Goal: Task Accomplishment & Management: Manage account settings

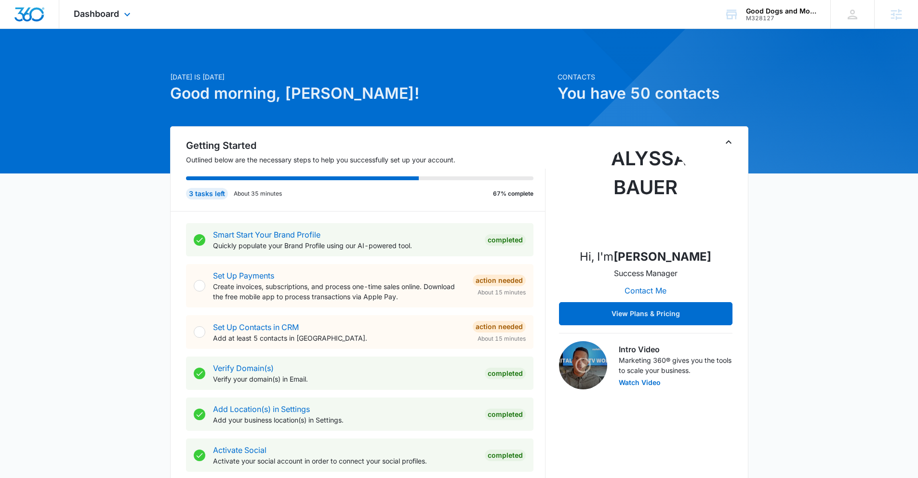
click at [90, 23] on div "Dashboard Apps Reputation Websites Forms CRM Email Social Content Ads Intellige…" at bounding box center [103, 14] width 88 height 28
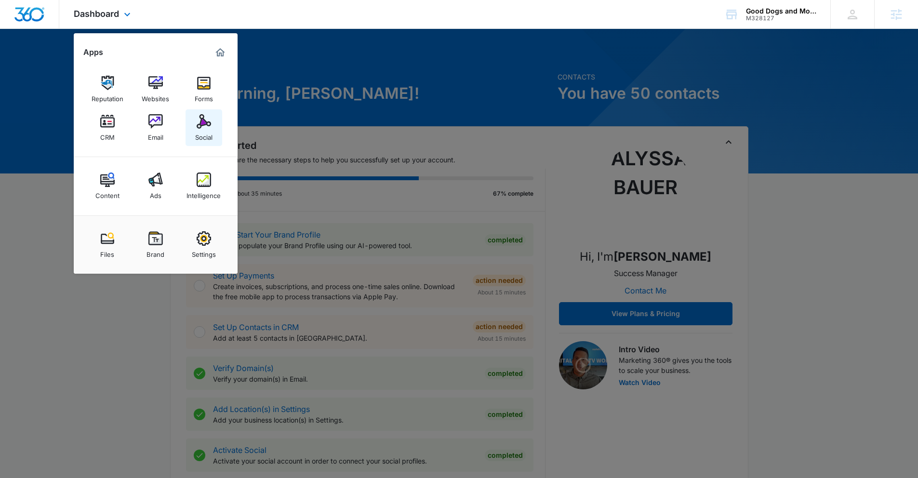
click at [198, 126] on img at bounding box center [204, 121] width 14 height 14
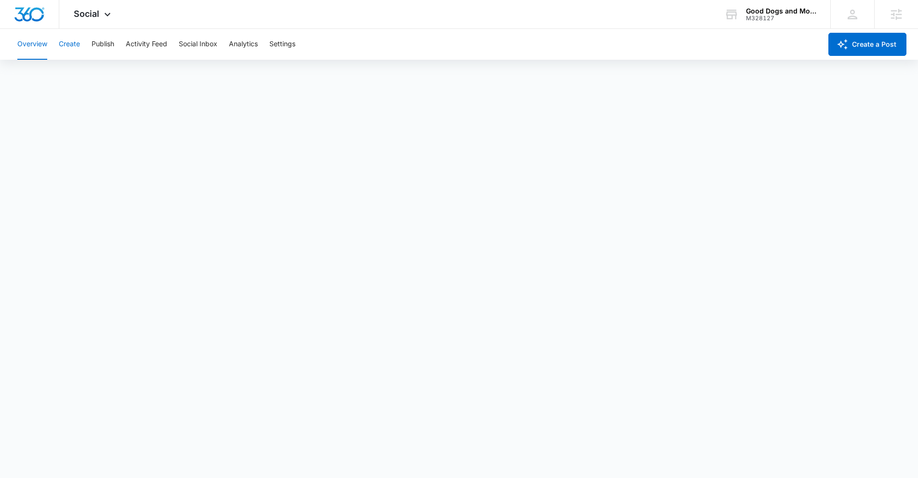
click at [69, 52] on button "Create" at bounding box center [69, 44] width 21 height 31
click at [100, 50] on button "Publish" at bounding box center [103, 44] width 23 height 31
click at [64, 47] on button "Create" at bounding box center [69, 44] width 21 height 31
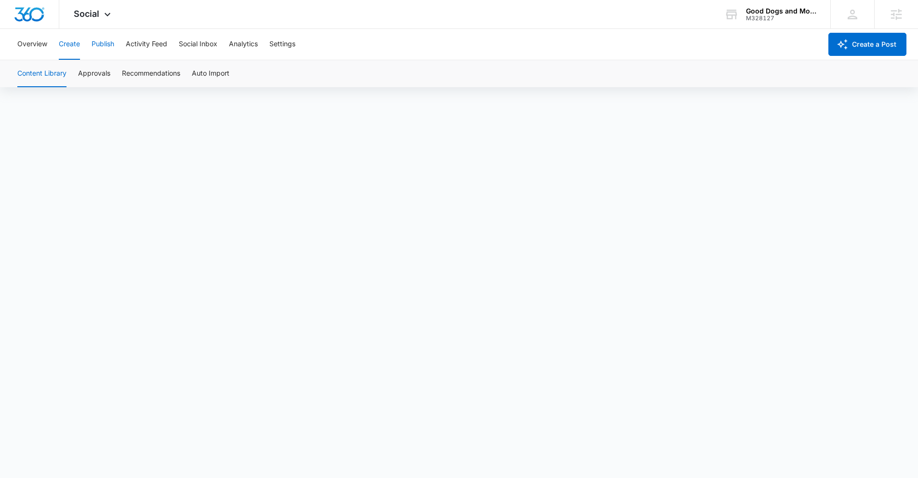
click at [102, 37] on button "Publish" at bounding box center [103, 44] width 23 height 31
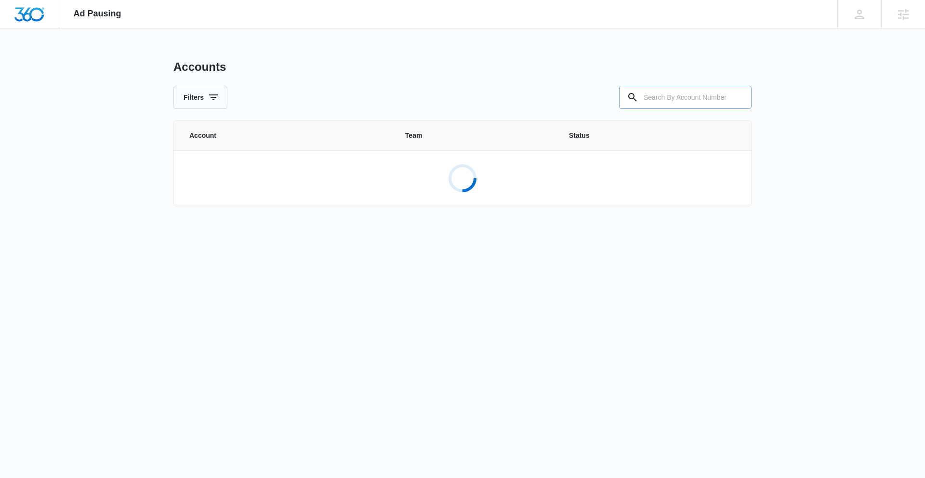
click at [656, 101] on input "text" at bounding box center [685, 97] width 132 height 23
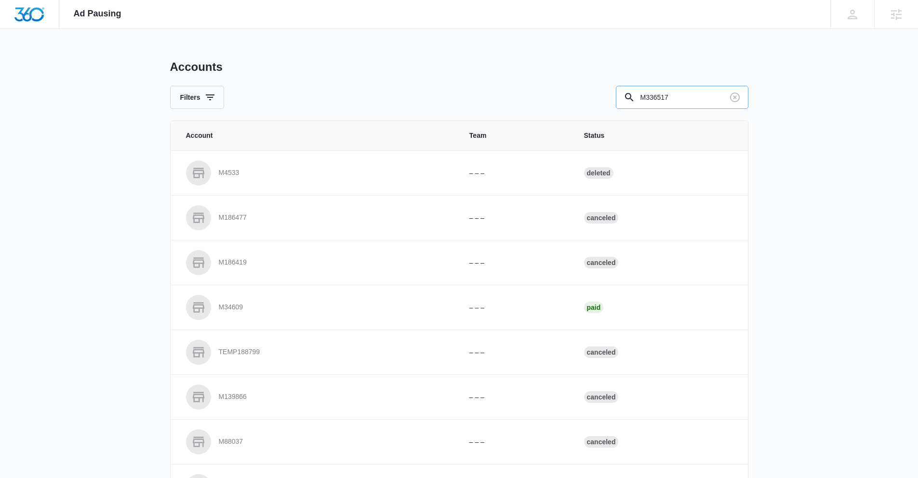
drag, startPoint x: 675, startPoint y: 95, endPoint x: 637, endPoint y: 95, distance: 37.6
click at [637, 95] on input "M336517" at bounding box center [682, 97] width 132 height 23
click at [681, 96] on input "M336517" at bounding box center [682, 97] width 132 height 23
type input "M336517"
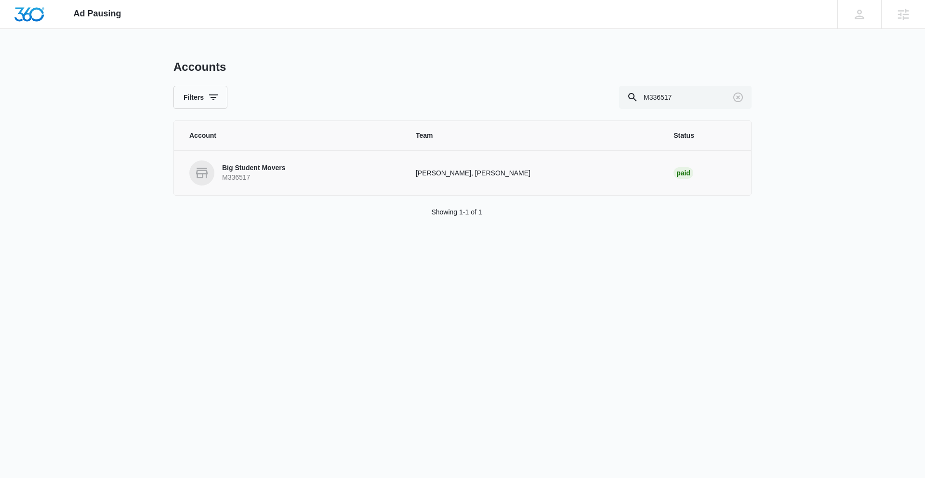
click at [270, 167] on p "Big Student Movers" at bounding box center [253, 168] width 63 height 10
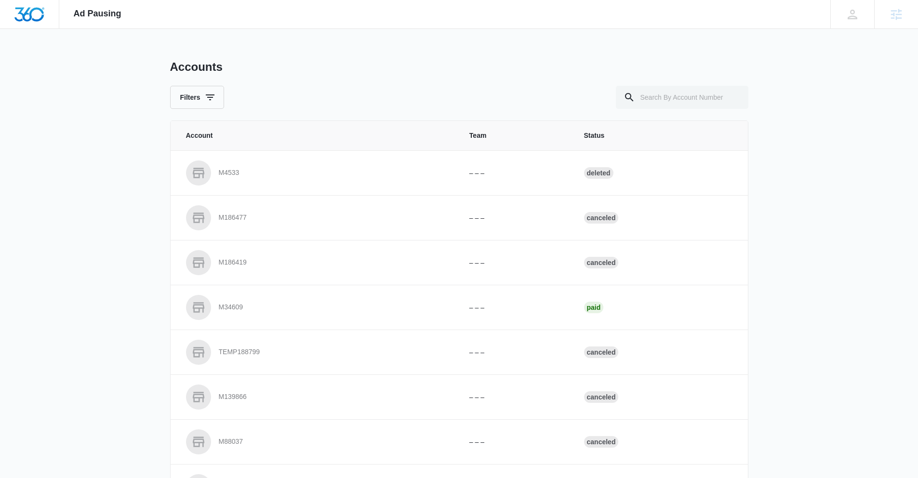
click at [34, 15] on img "Dashboard" at bounding box center [29, 14] width 31 height 14
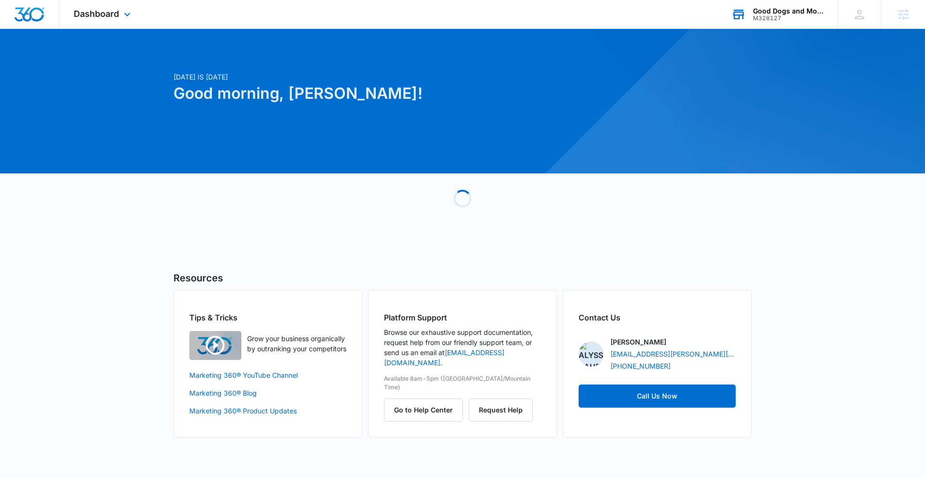
click at [774, 16] on div "M328127" at bounding box center [788, 18] width 70 height 7
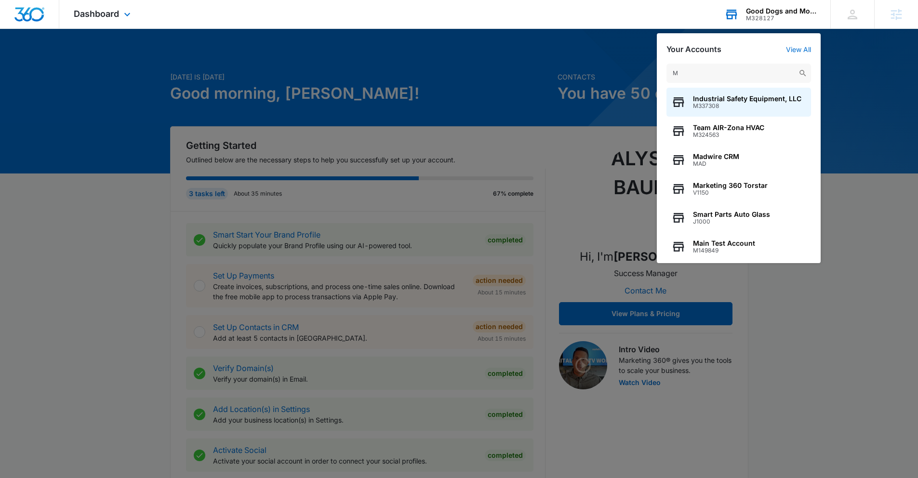
click at [690, 73] on input "M" at bounding box center [738, 73] width 144 height 19
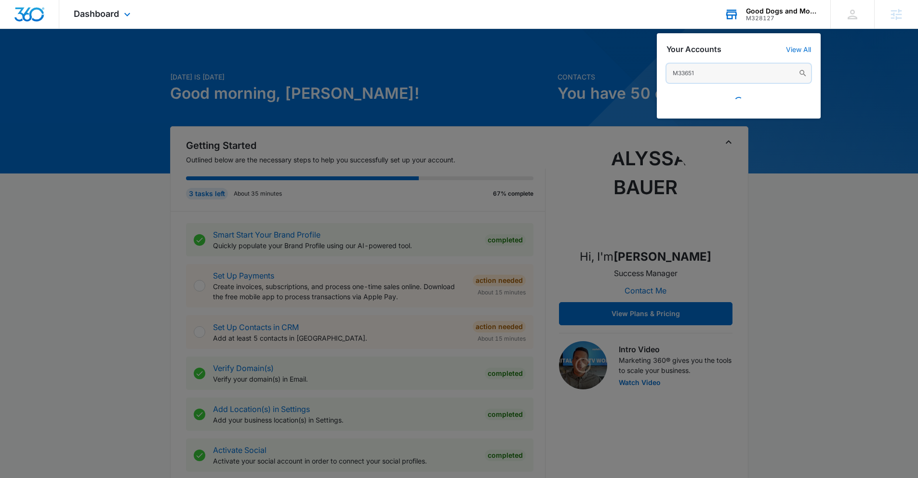
type input "M336517"
drag, startPoint x: 706, startPoint y: 71, endPoint x: 666, endPoint y: 73, distance: 40.5
click at [666, 73] on input "M336517" at bounding box center [738, 73] width 144 height 19
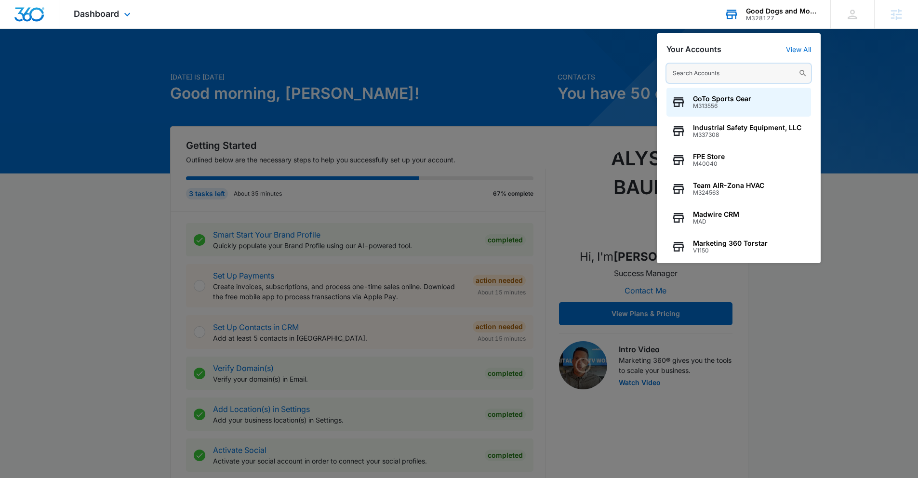
paste input "M336517"
type input "M336517"
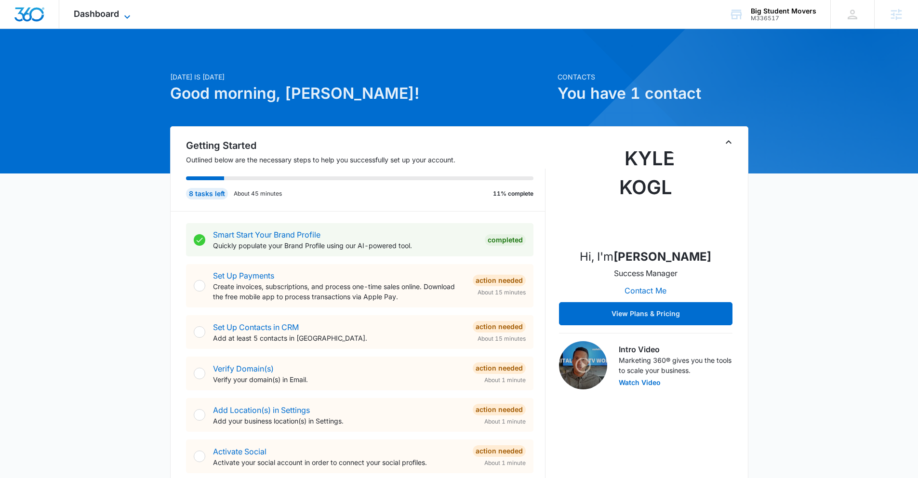
click at [103, 12] on span "Dashboard" at bounding box center [96, 14] width 45 height 10
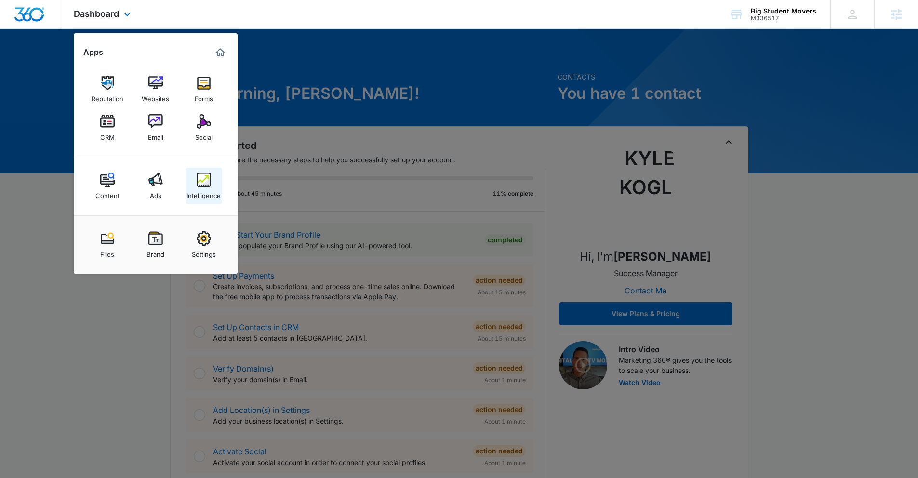
click at [209, 184] on img at bounding box center [204, 179] width 14 height 14
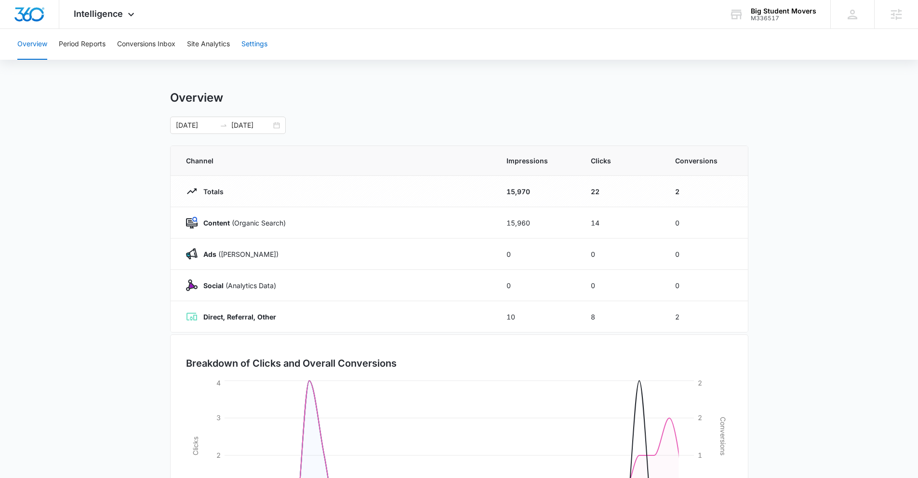
click at [252, 46] on button "Settings" at bounding box center [254, 44] width 26 height 31
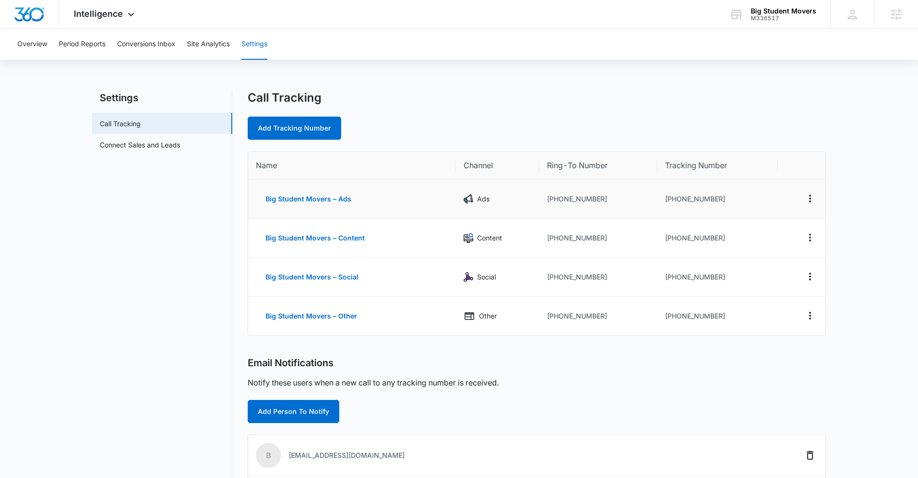
click at [673, 201] on td "[PHONE_NUMBER]" at bounding box center [717, 199] width 120 height 39
drag, startPoint x: 671, startPoint y: 199, endPoint x: 713, endPoint y: 200, distance: 41.9
click at [713, 200] on td "[PHONE_NUMBER]" at bounding box center [717, 199] width 120 height 39
copy td "8172905269"
